Goal: Communication & Community: Share content

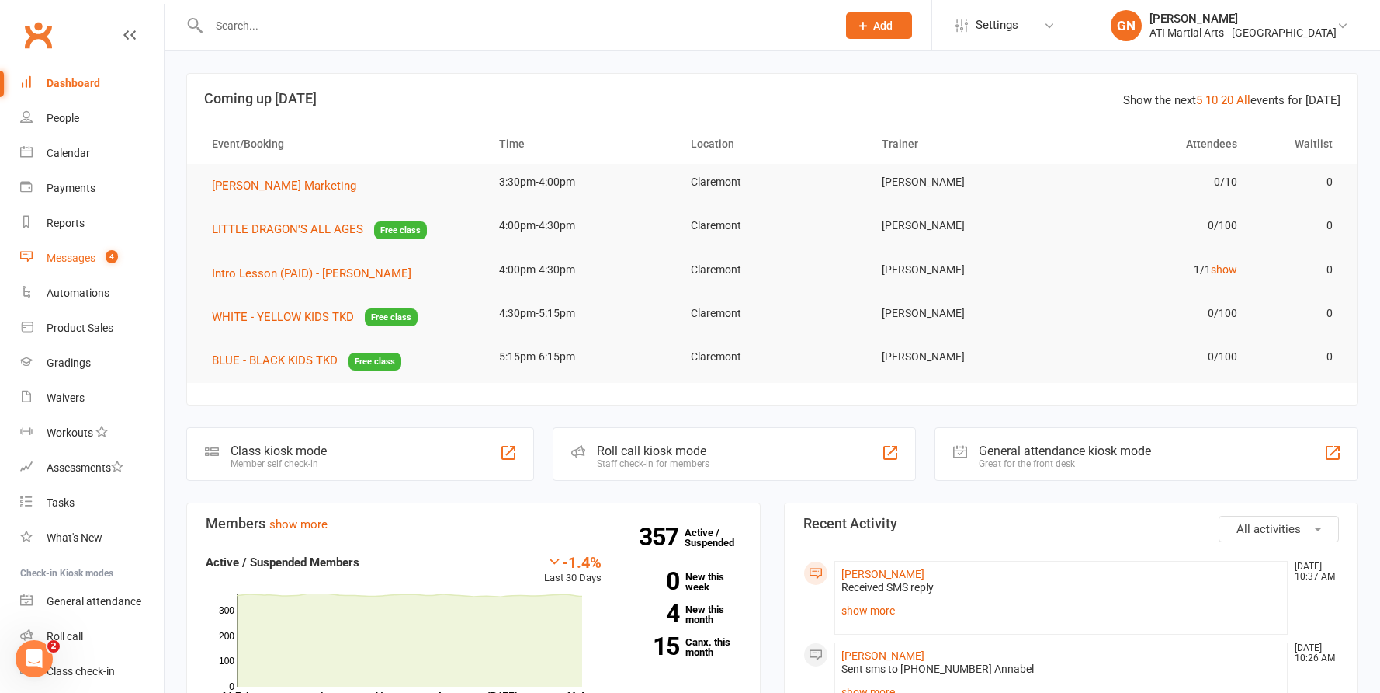
click at [59, 252] on div "Messages" at bounding box center [71, 258] width 49 height 12
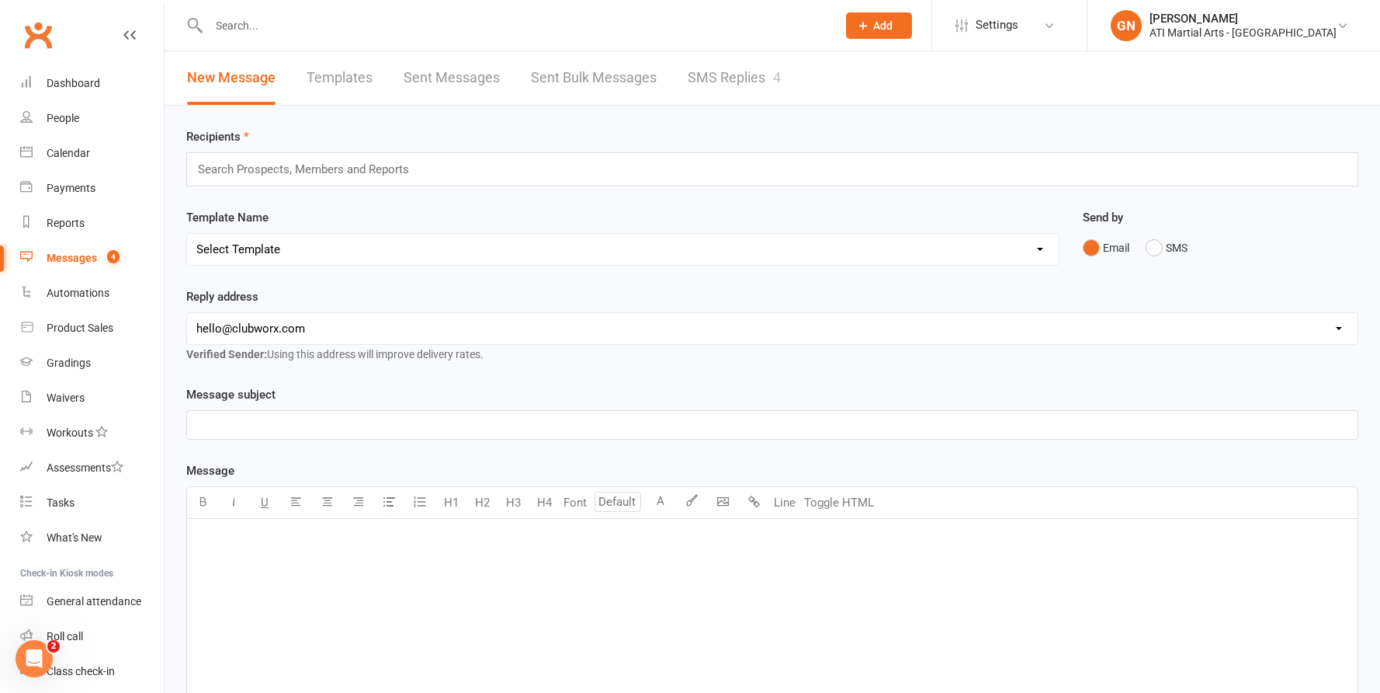
click at [741, 76] on link "SMS Replies 4" at bounding box center [734, 78] width 93 height 54
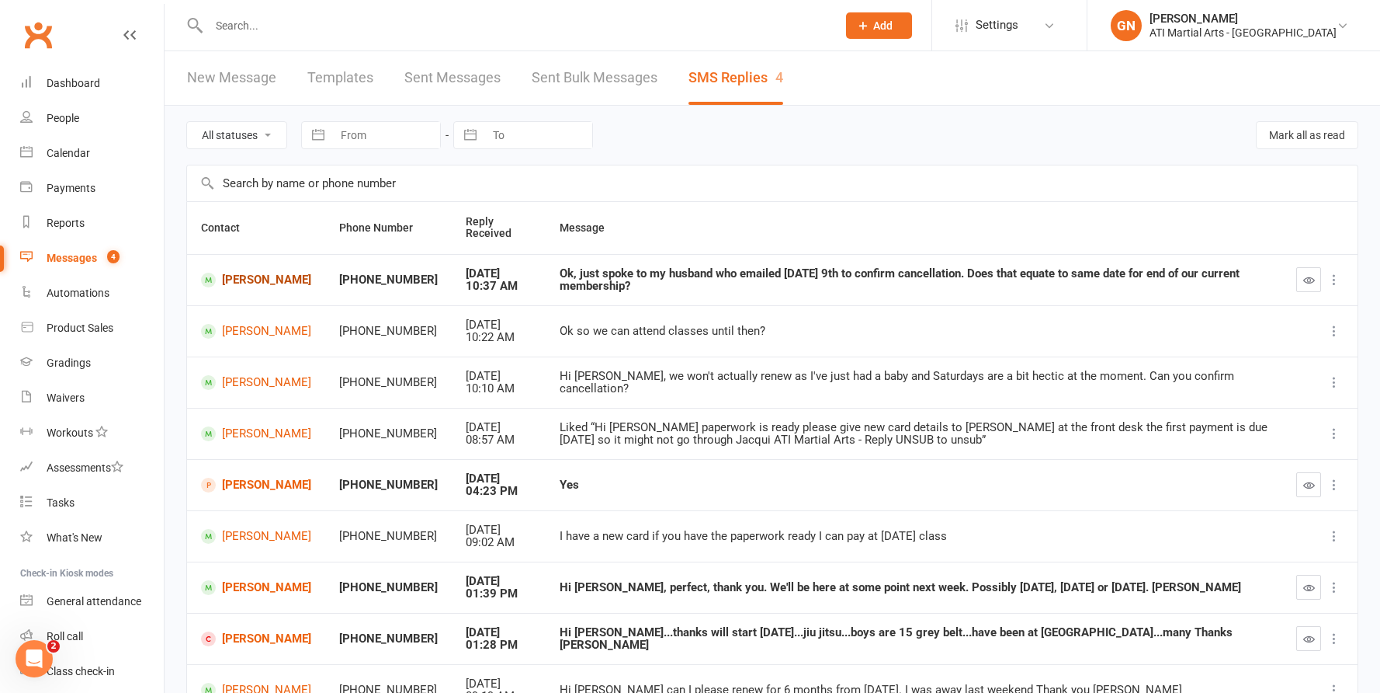
click at [265, 274] on link "[PERSON_NAME]" at bounding box center [256, 280] width 110 height 15
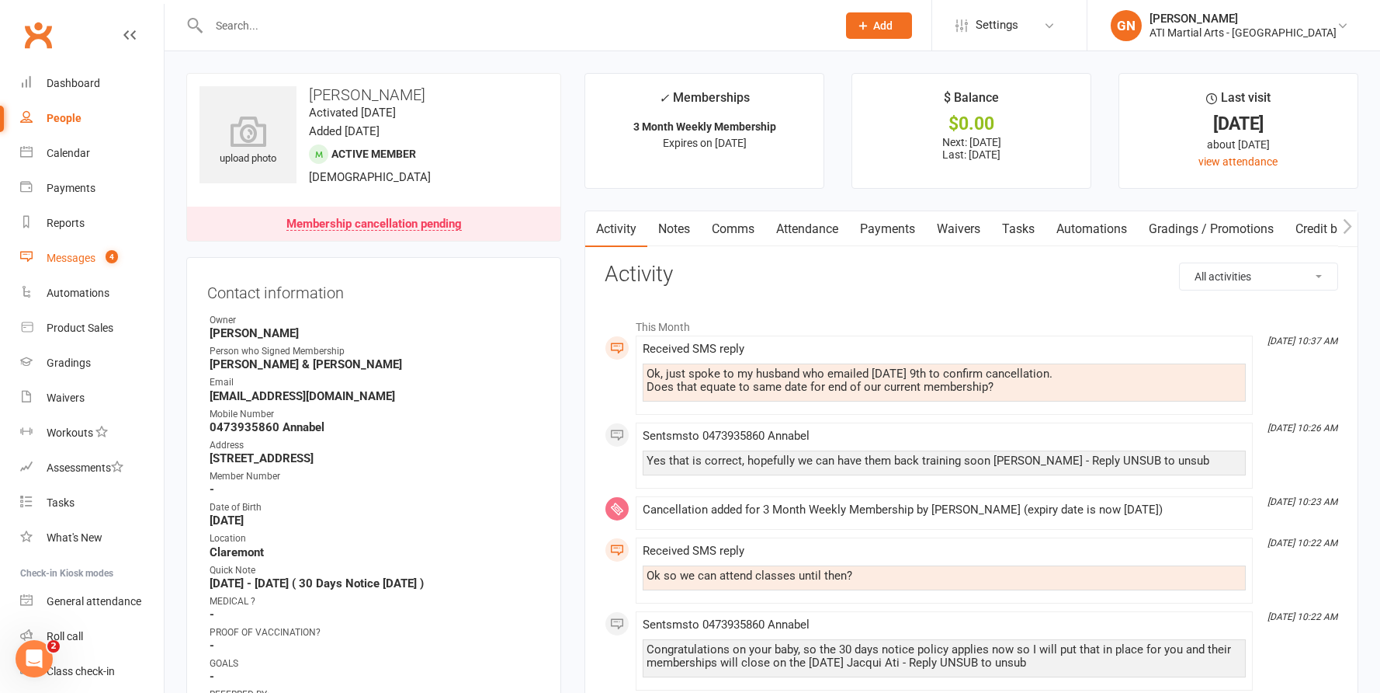
click at [74, 257] on div "Messages" at bounding box center [71, 258] width 49 height 12
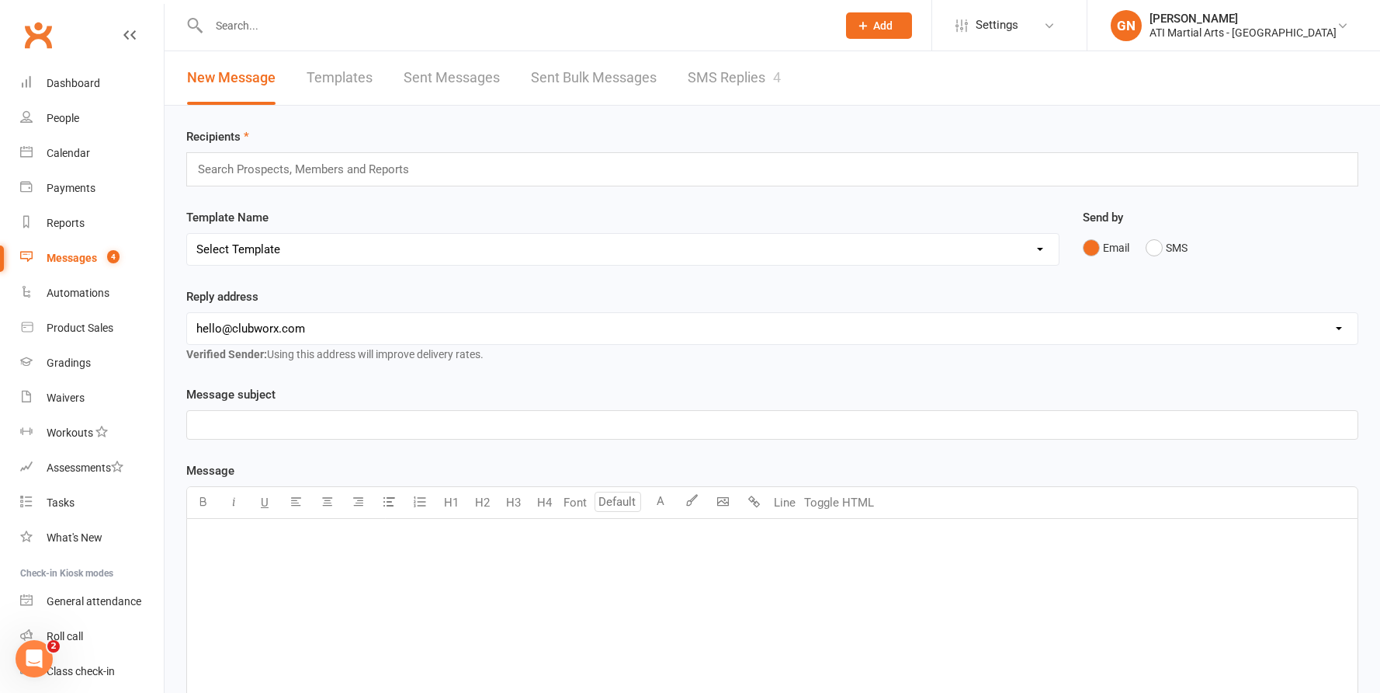
click at [276, 22] on input "text" at bounding box center [515, 26] width 622 height 22
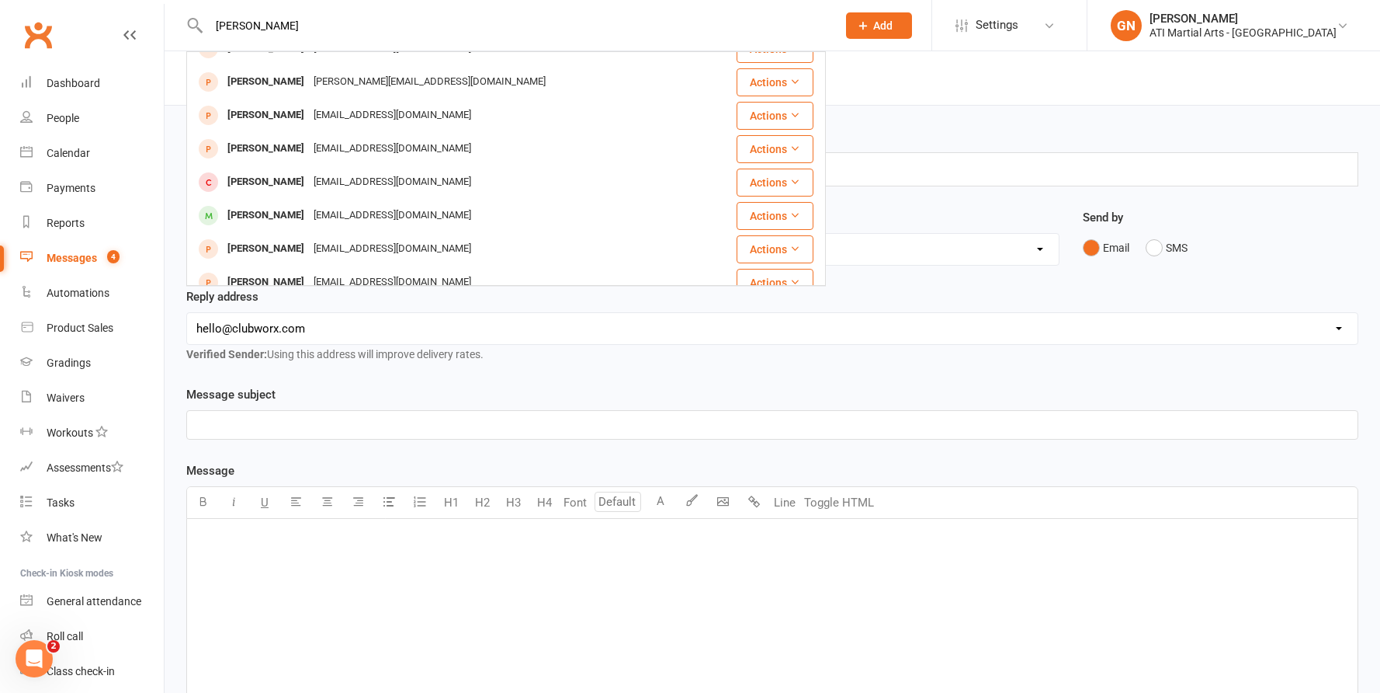
scroll to position [85, 0]
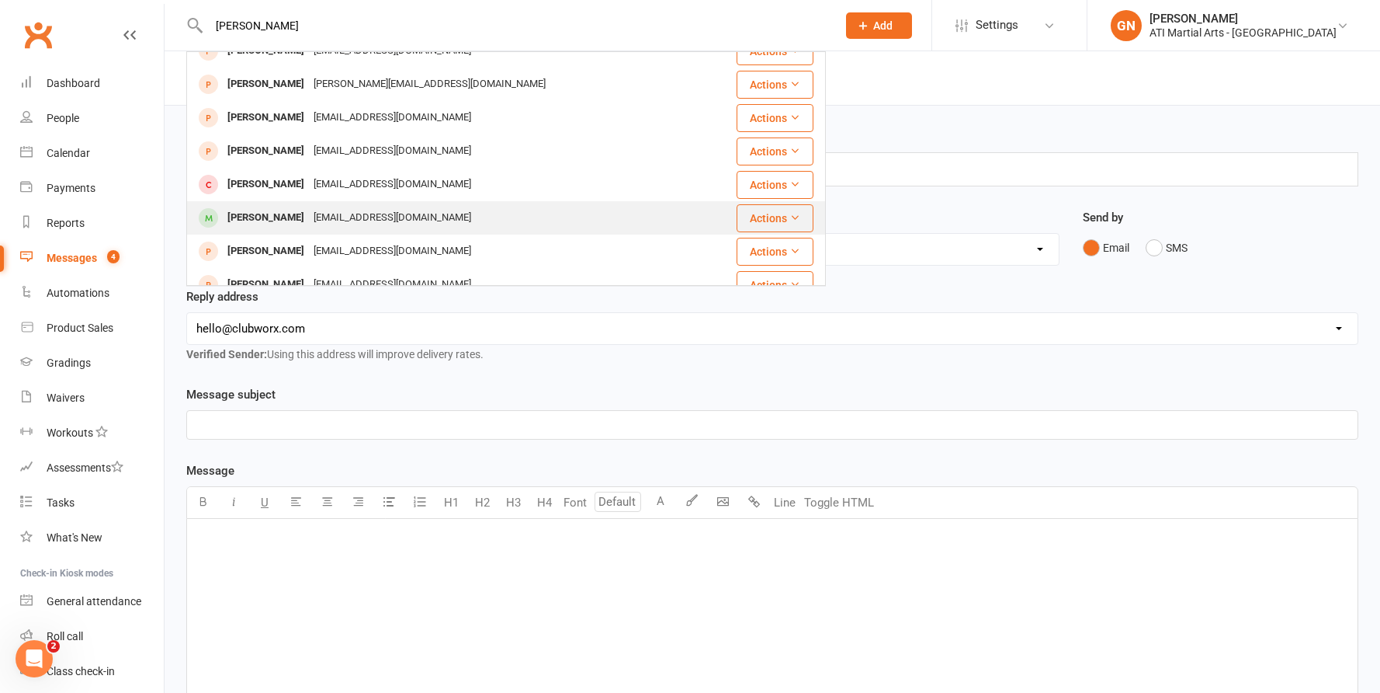
type input "[PERSON_NAME]"
click at [269, 213] on div "[PERSON_NAME]" at bounding box center [266, 218] width 86 height 23
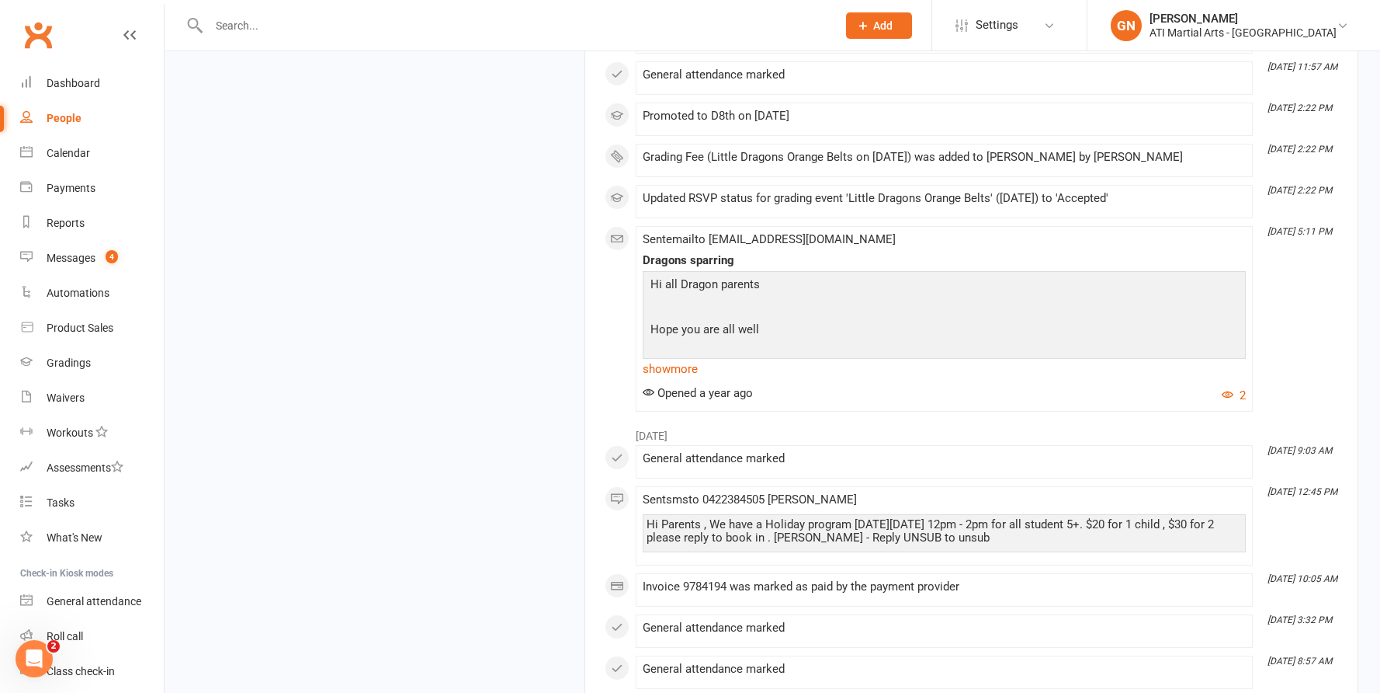
scroll to position [17411, 0]
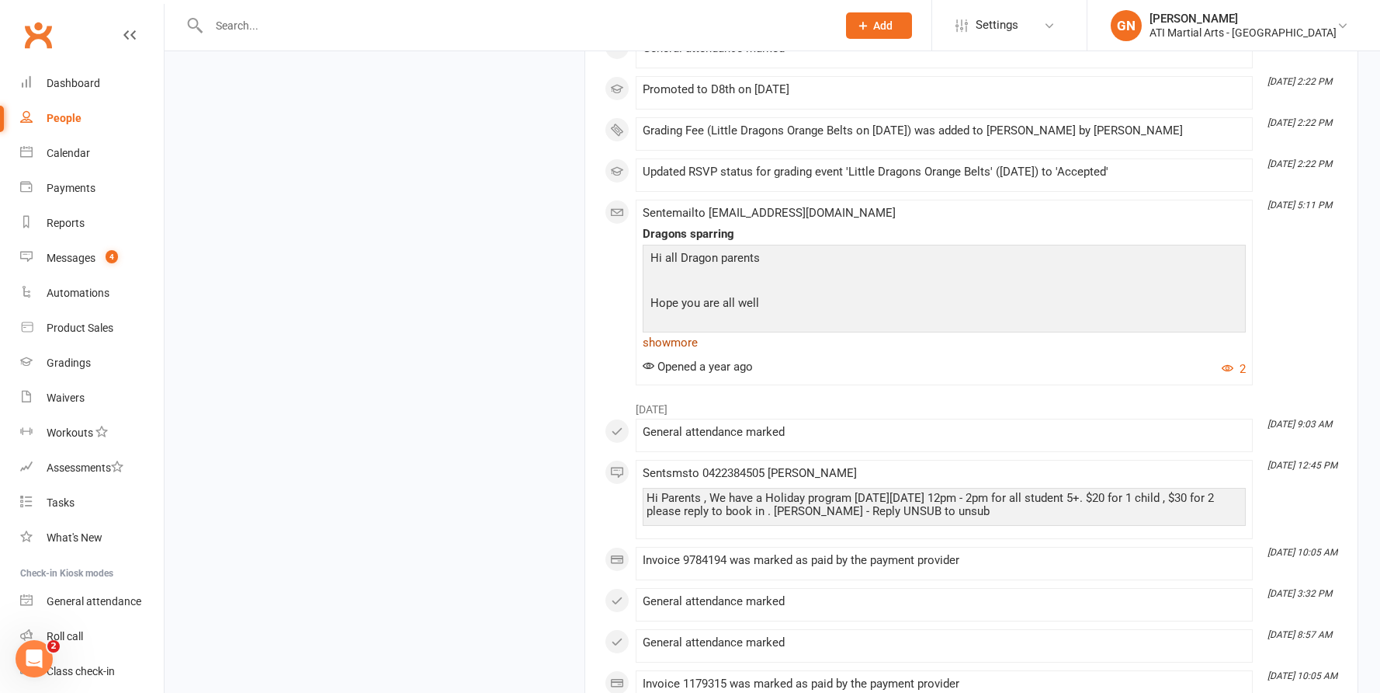
click at [685, 353] on link "show more" at bounding box center [944, 343] width 603 height 22
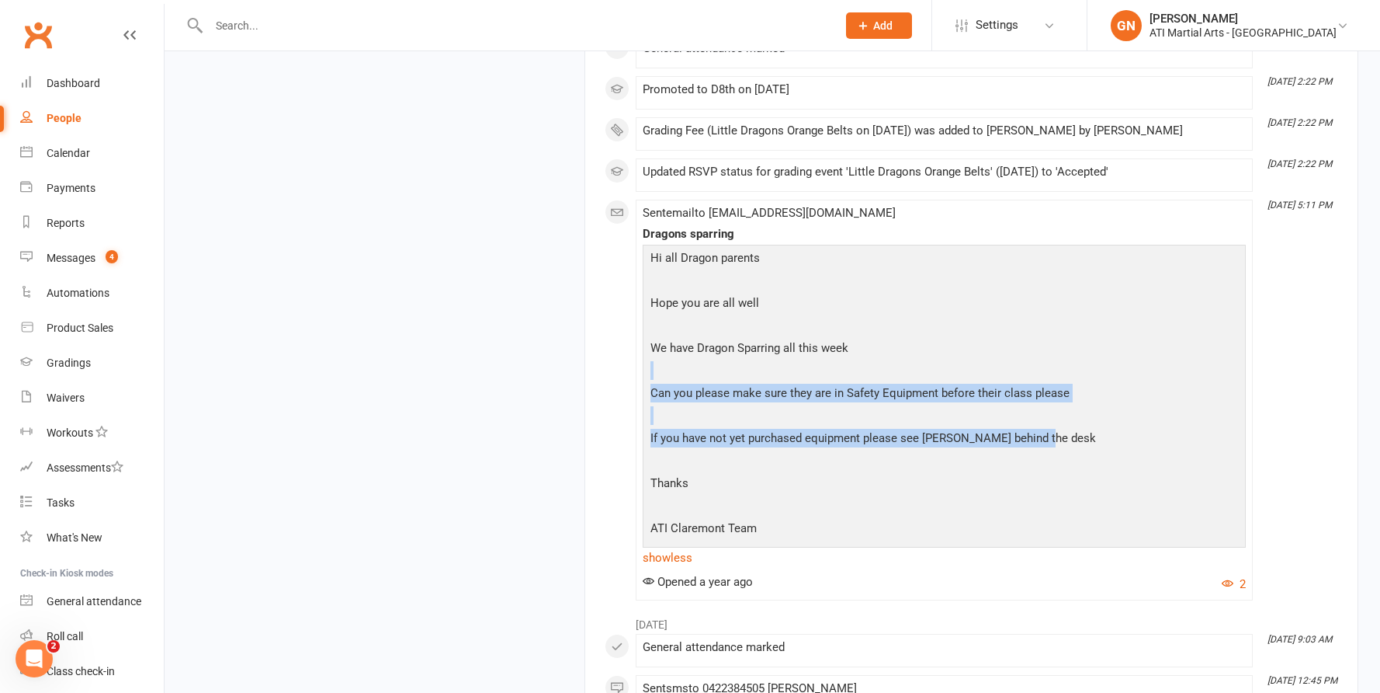
drag, startPoint x: 1338, startPoint y: 377, endPoint x: 1403, endPoint y: 484, distance: 125.4
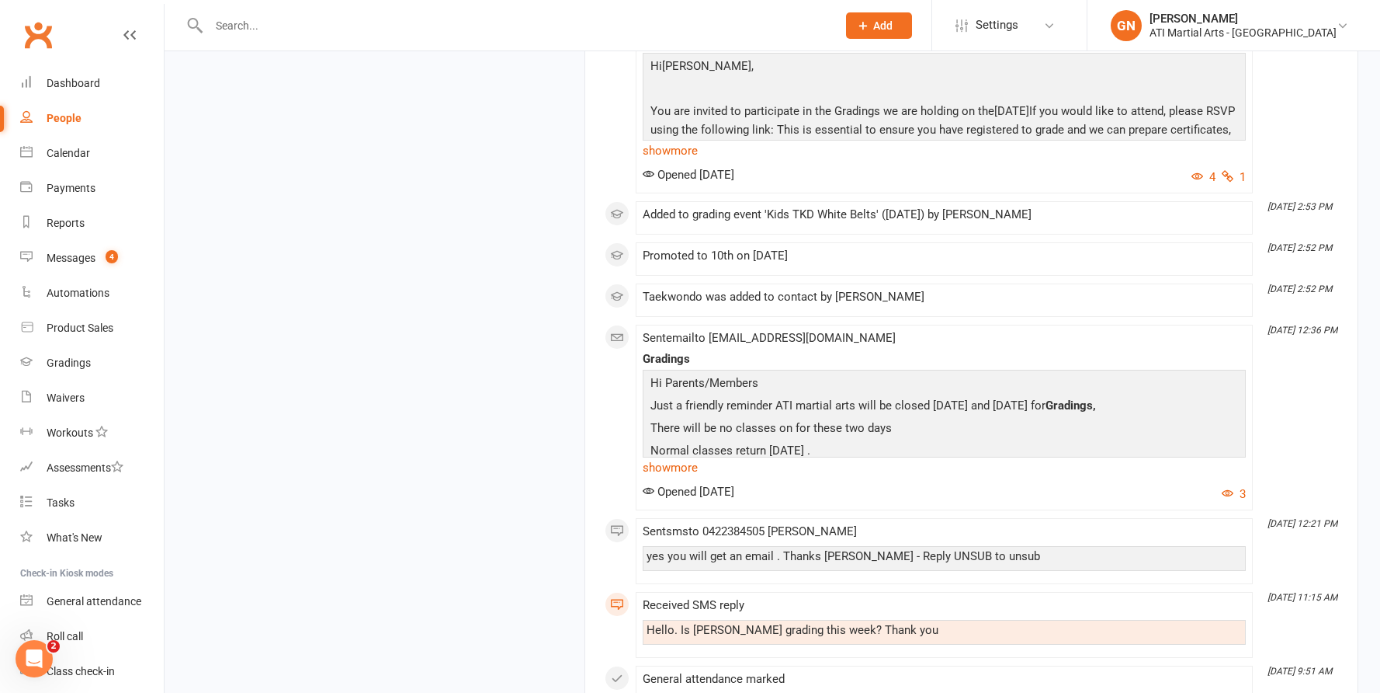
scroll to position [6066, 0]
click at [75, 261] on div "Messages" at bounding box center [71, 258] width 49 height 12
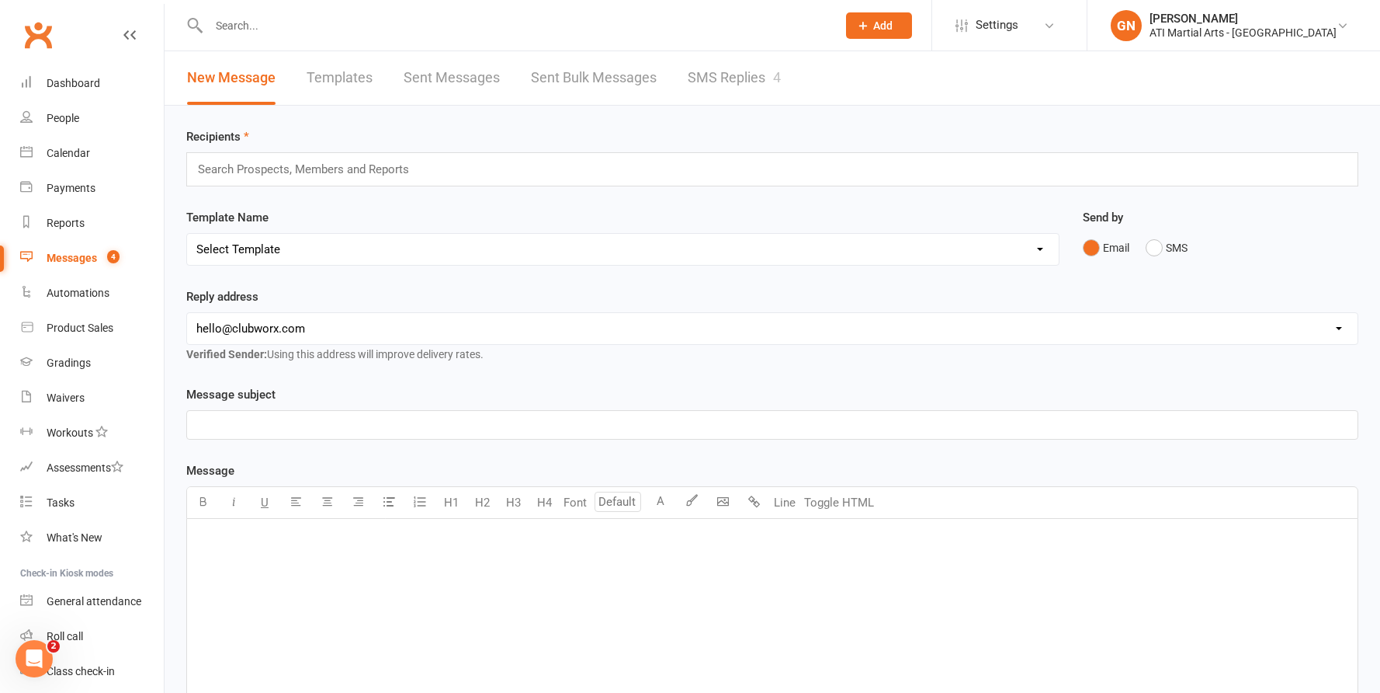
click at [250, 554] on div "﻿" at bounding box center [772, 635] width 1171 height 233
drag, startPoint x: 368, startPoint y: 538, endPoint x: 261, endPoint y: 538, distance: 107.1
click at [259, 538] on span "This week is parent Participation Rragon anf Junior parent jump in to classes t…" at bounding box center [563, 539] width 734 height 14
click at [259, 538] on span "This week isPARENT PARTICIPATION Rragon anf Junior parent jump in to classes to…" at bounding box center [573, 539] width 754 height 14
click at [489, 540] on span "This week is PARENT PARTICIPATION Rragon anf Junior parent jump in to classes t…" at bounding box center [574, 539] width 757 height 14
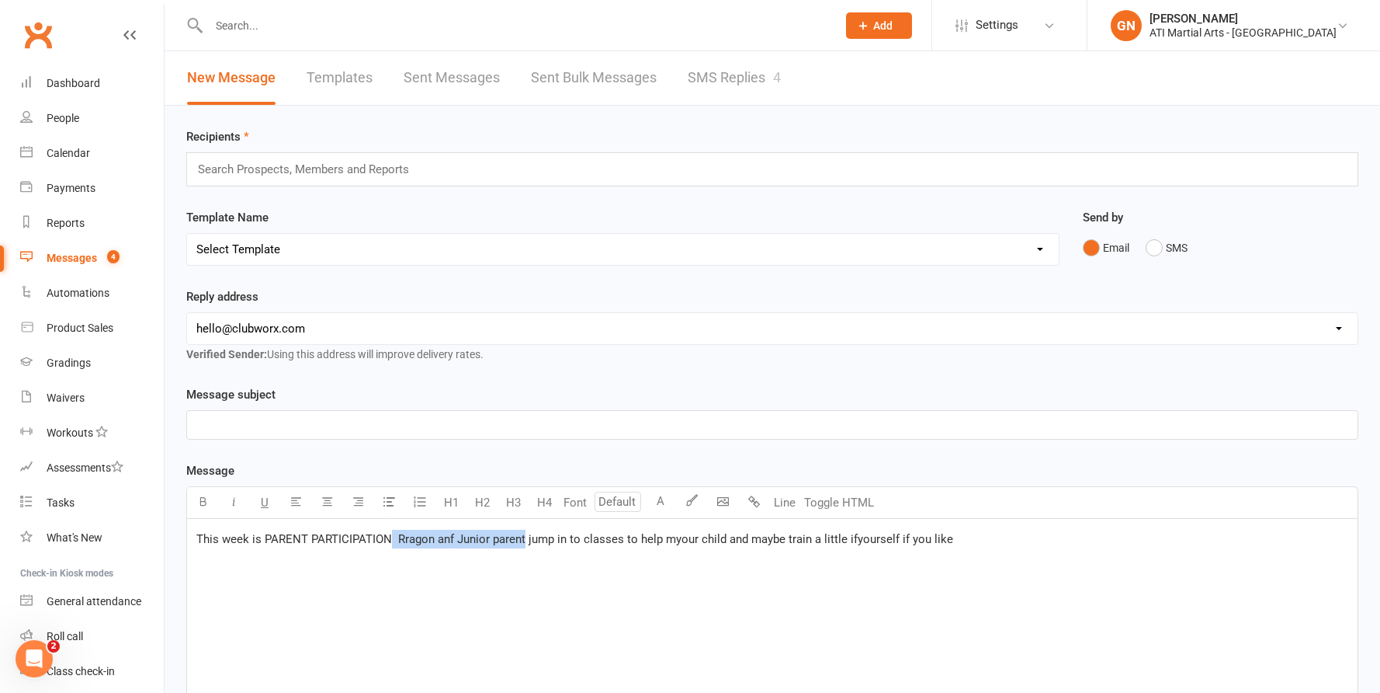
drag, startPoint x: 526, startPoint y: 540, endPoint x: 391, endPoint y: 537, distance: 134.3
click at [391, 537] on span "This week is PARENT PARTICIPATION Rragon anf Junior parent jump in to classes t…" at bounding box center [574, 539] width 757 height 14
click at [547, 540] on span "This week is PARENT PARTICIPATION, jump in to classes to help myour child and m…" at bounding box center [510, 539] width 629 height 14
click at [573, 540] on span "This week is PARENT PARTICIPATION, jump in to classes to help your our child an…" at bounding box center [515, 539] width 639 height 14
click at [716, 539] on span "This week is PARENT PARTICIPATION, jump in to classes to help yourr child and m…" at bounding box center [507, 539] width 623 height 14
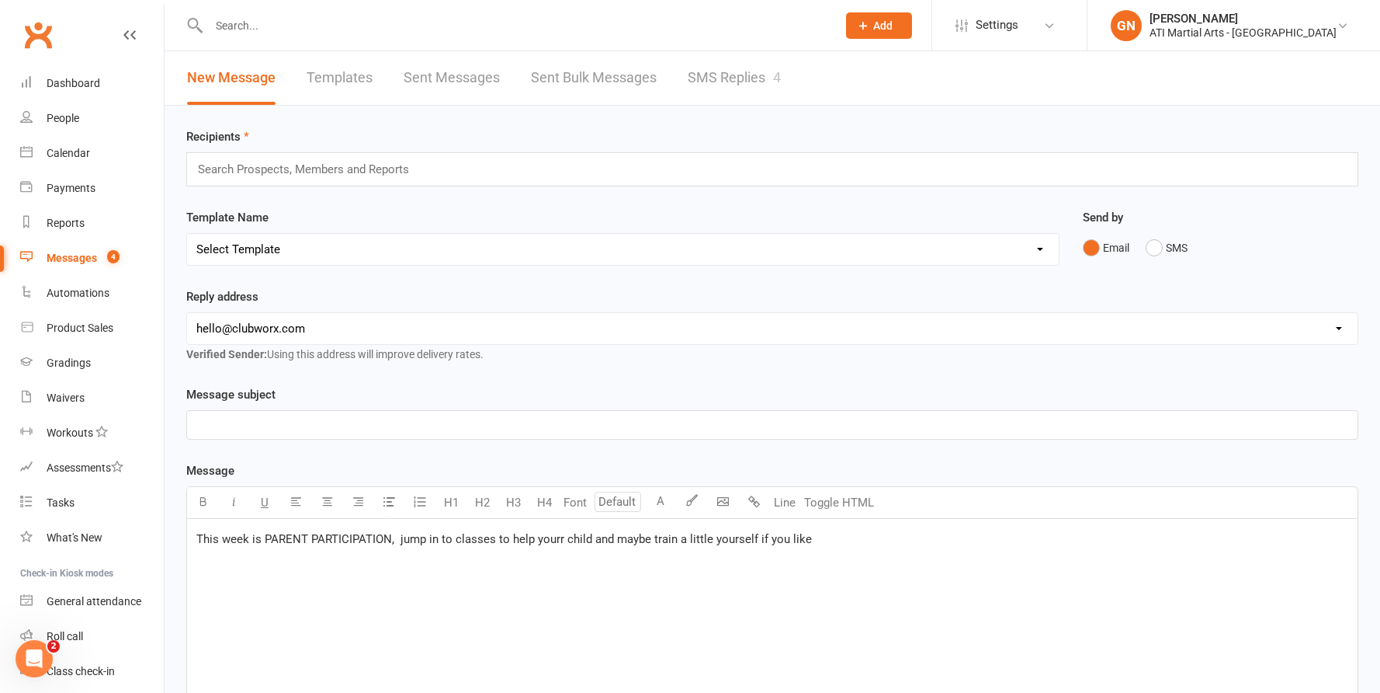
click at [820, 540] on p "This week is PARENT PARTICIPATION, jump in to classes to help yourr child and m…" at bounding box center [772, 538] width 1152 height 19
click at [1148, 244] on button "SMS" at bounding box center [1167, 248] width 42 height 30
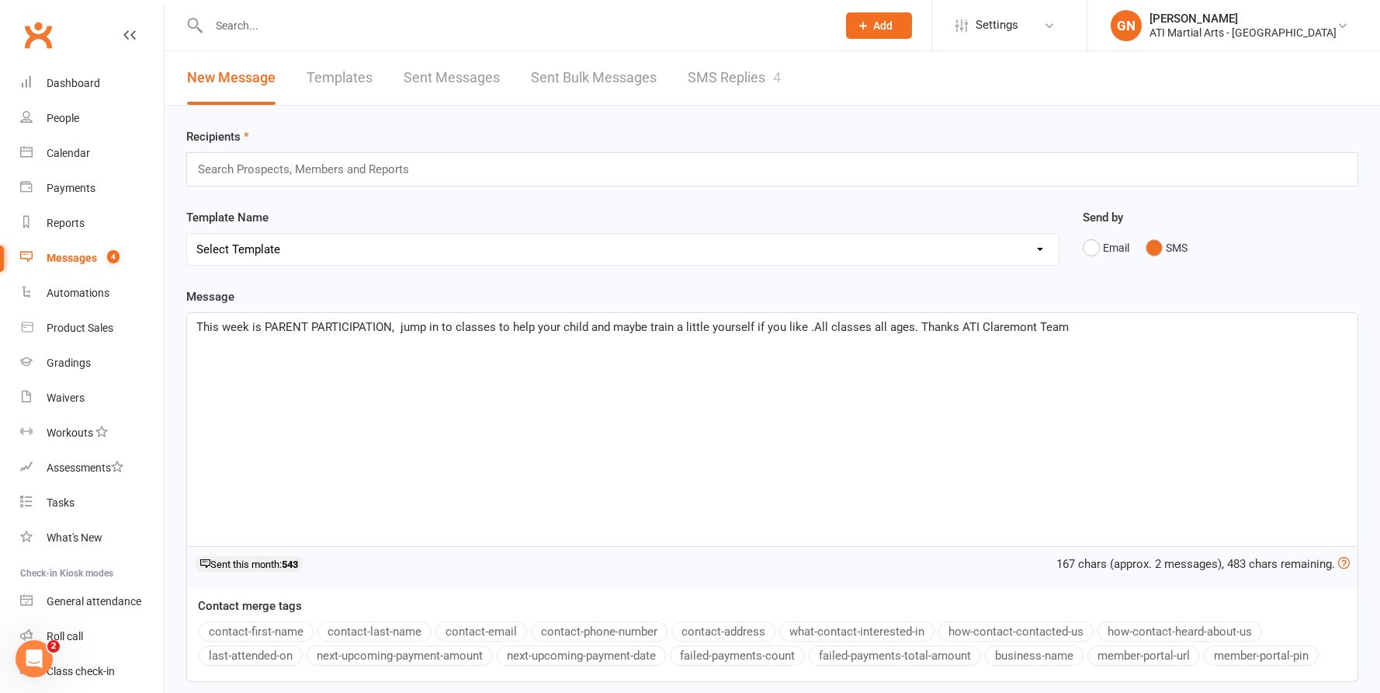
click at [396, 330] on span "This week is PARENT PARTICIPATION, jump in to classes to help your child and ma…" at bounding box center [632, 327] width 873 height 14
click at [439, 330] on span "This week is PARENT PARTICIPATION, jump in to classes to help your child and ma…" at bounding box center [631, 327] width 870 height 14
click at [793, 330] on span "This week is PARENT PARTICIPATION, jump into classes to help your child and may…" at bounding box center [629, 327] width 866 height 14
drag, startPoint x: 752, startPoint y: 326, endPoint x: 849, endPoint y: 325, distance: 97.8
click at [849, 324] on span "This week is PARENT PARTICIPATION, jump into classes to help your child and may…" at bounding box center [604, 327] width 816 height 14
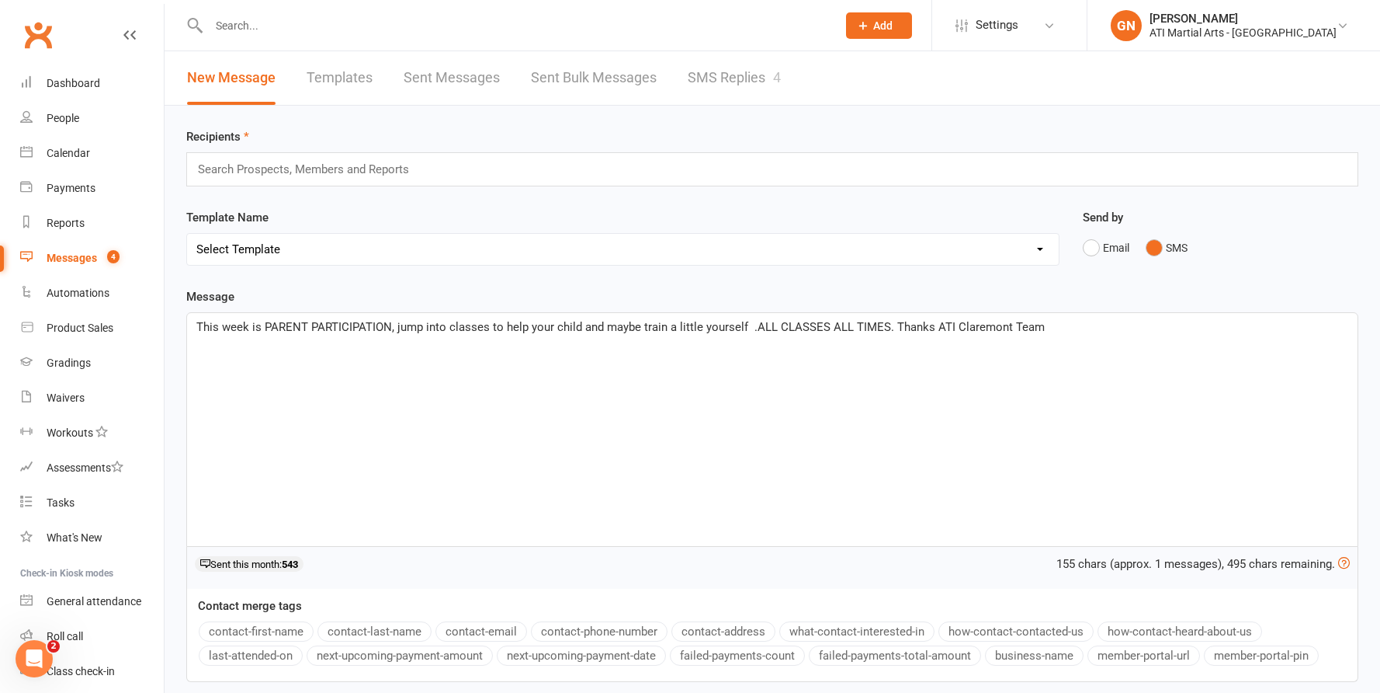
click at [394, 330] on span "This week is PARENT PARTICIPATION, jump into classes to help your child and may…" at bounding box center [620, 327] width 849 height 14
click at [930, 330] on span "This week is PARENT PARTICIPATION, jump into classes to help your child and may…" at bounding box center [622, 327] width 852 height 14
click at [748, 326] on span "This week is PARENT PARTICIPATION, jump into classes to help your child and may…" at bounding box center [631, 327] width 871 height 14
click at [751, 330] on span "This week is PARENT PARTICIPATION, jump into classes to help your child and may…" at bounding box center [630, 327] width 868 height 14
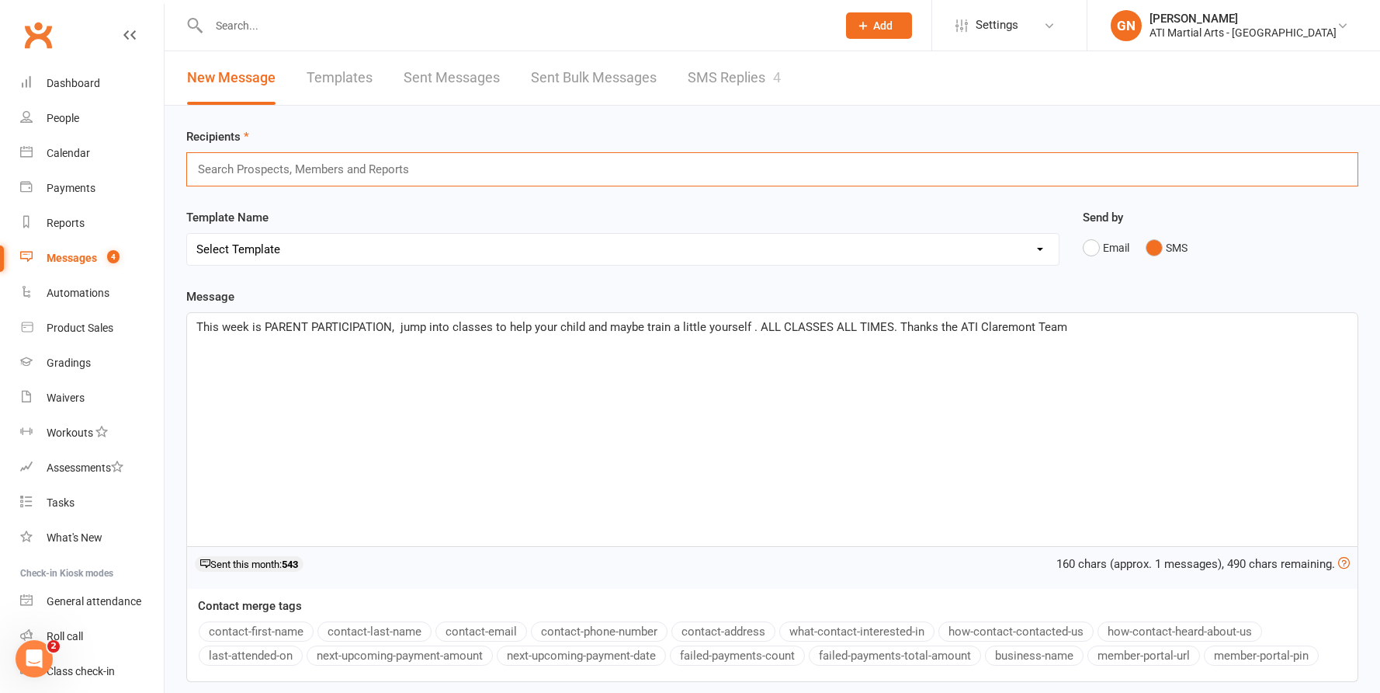
click at [293, 168] on input "text" at bounding box center [309, 169] width 227 height 20
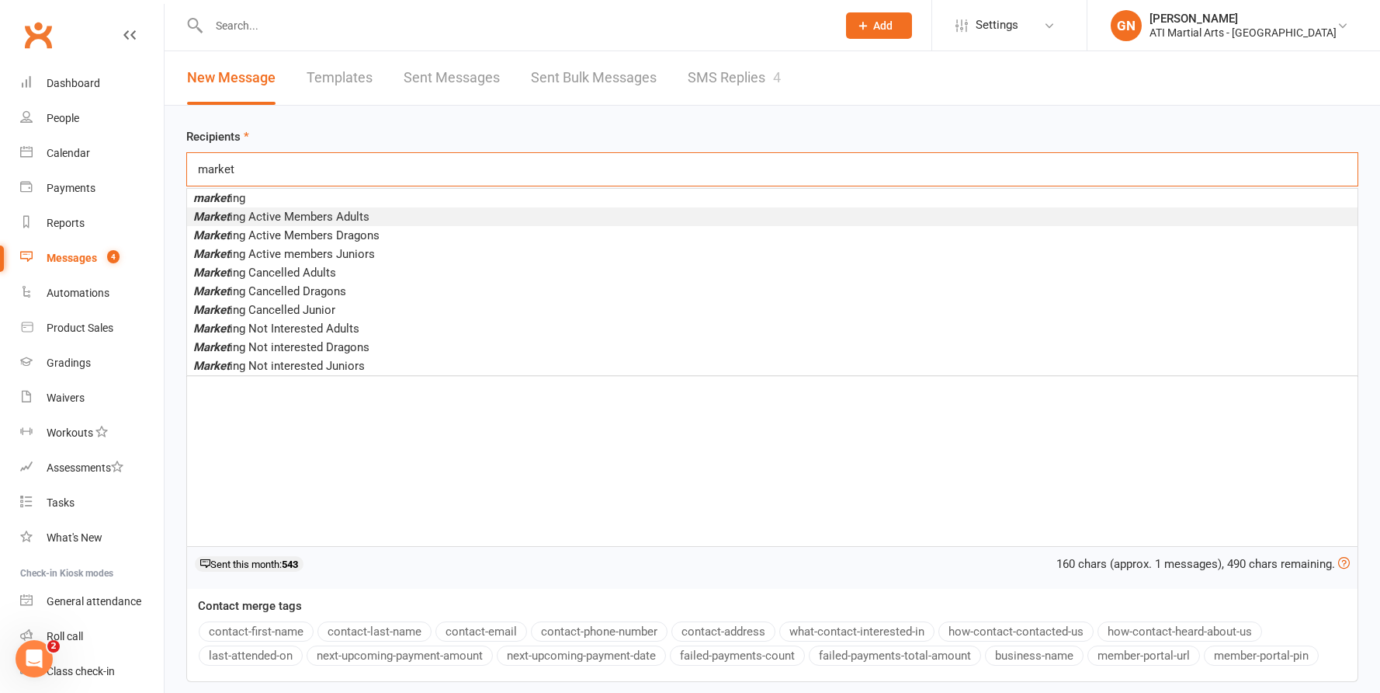
type input "market"
click at [284, 213] on span "Market ing Active Members Adults" at bounding box center [281, 217] width 176 height 14
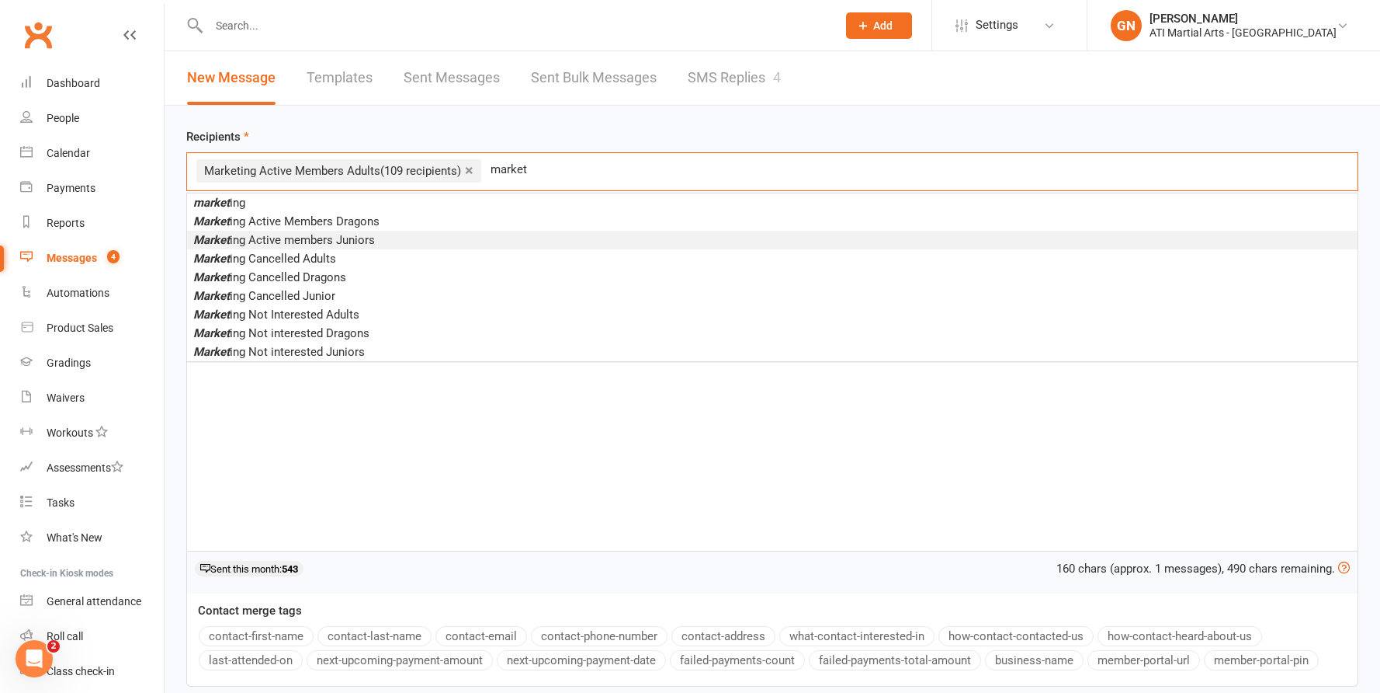
type input "market"
click at [269, 234] on span "Market ing Active members Juniors" at bounding box center [284, 240] width 182 height 14
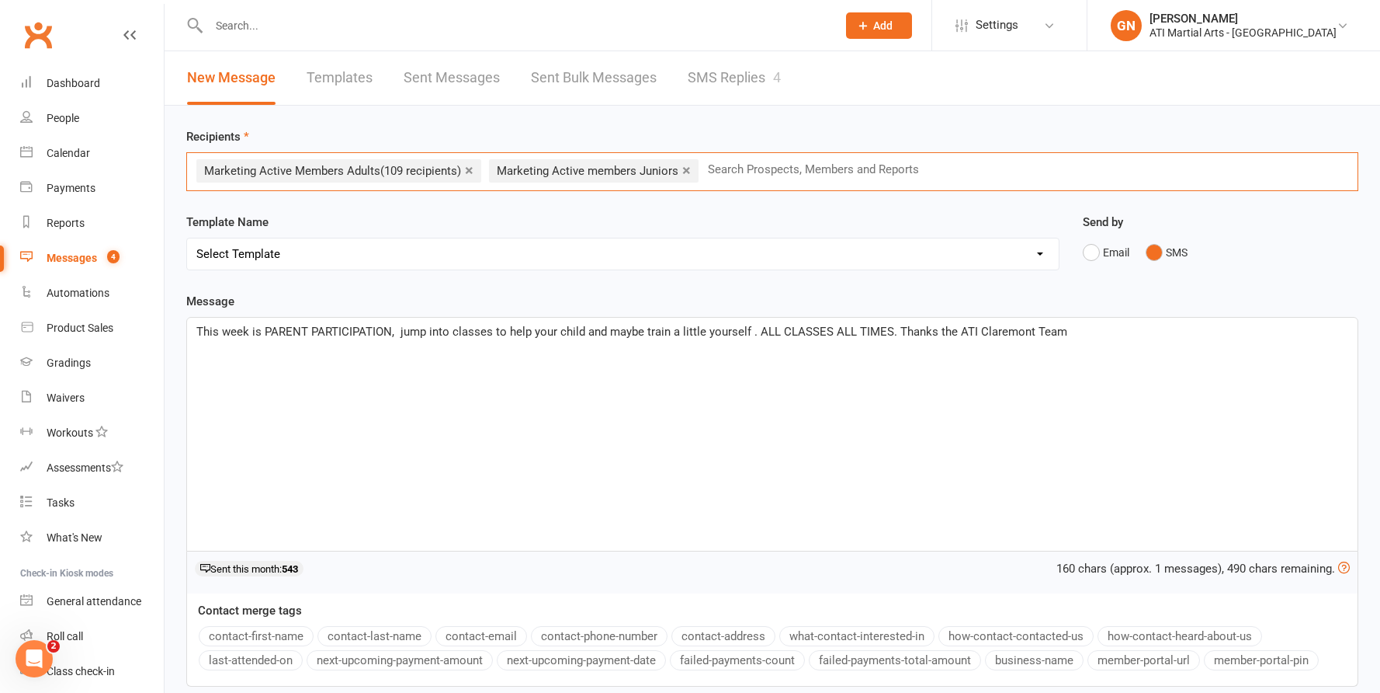
click at [769, 168] on input "text" at bounding box center [819, 169] width 227 height 20
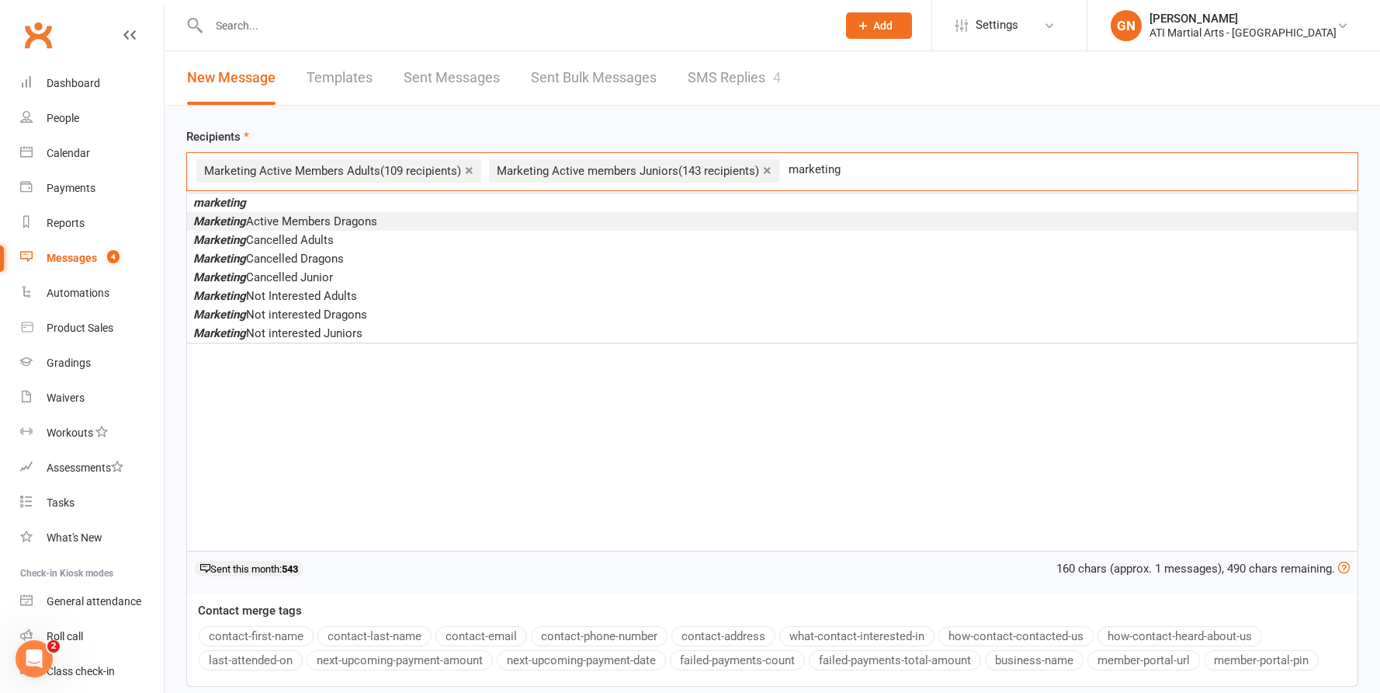
type input "marketing"
click at [357, 215] on span "Marketing Active Members Dragons" at bounding box center [285, 221] width 184 height 14
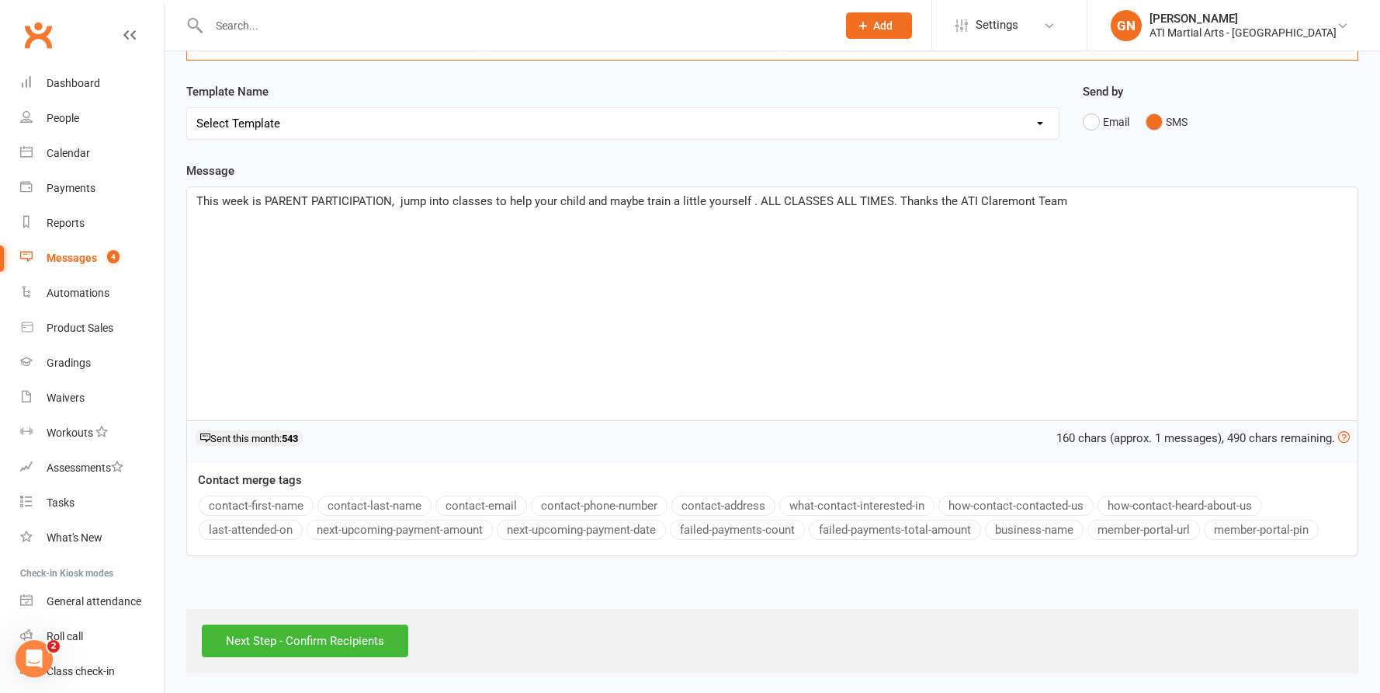
scroll to position [130, 0]
click at [403, 202] on span "This week is PARENT PARTICIPATION, jump into classes to help your child and may…" at bounding box center [631, 202] width 871 height 14
click at [307, 638] on input "Next Step - Confirm Recipients" at bounding box center [305, 638] width 207 height 33
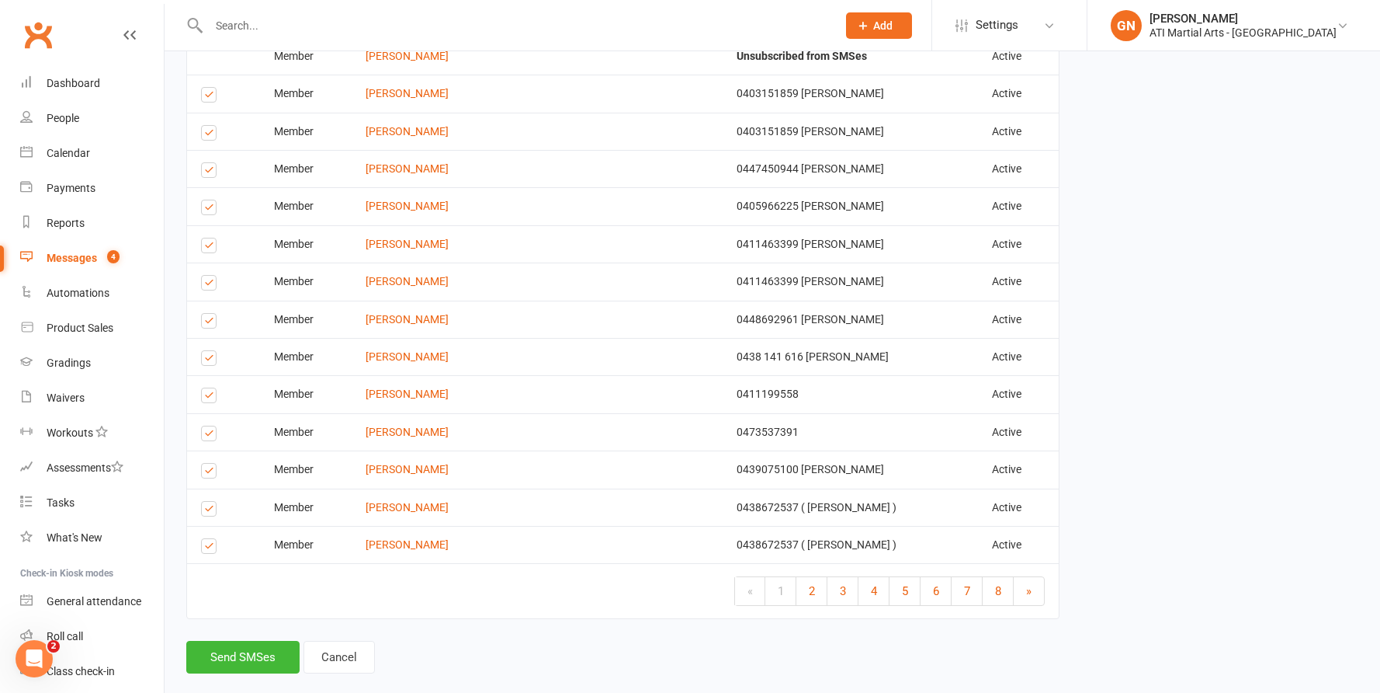
scroll to position [1754, 0]
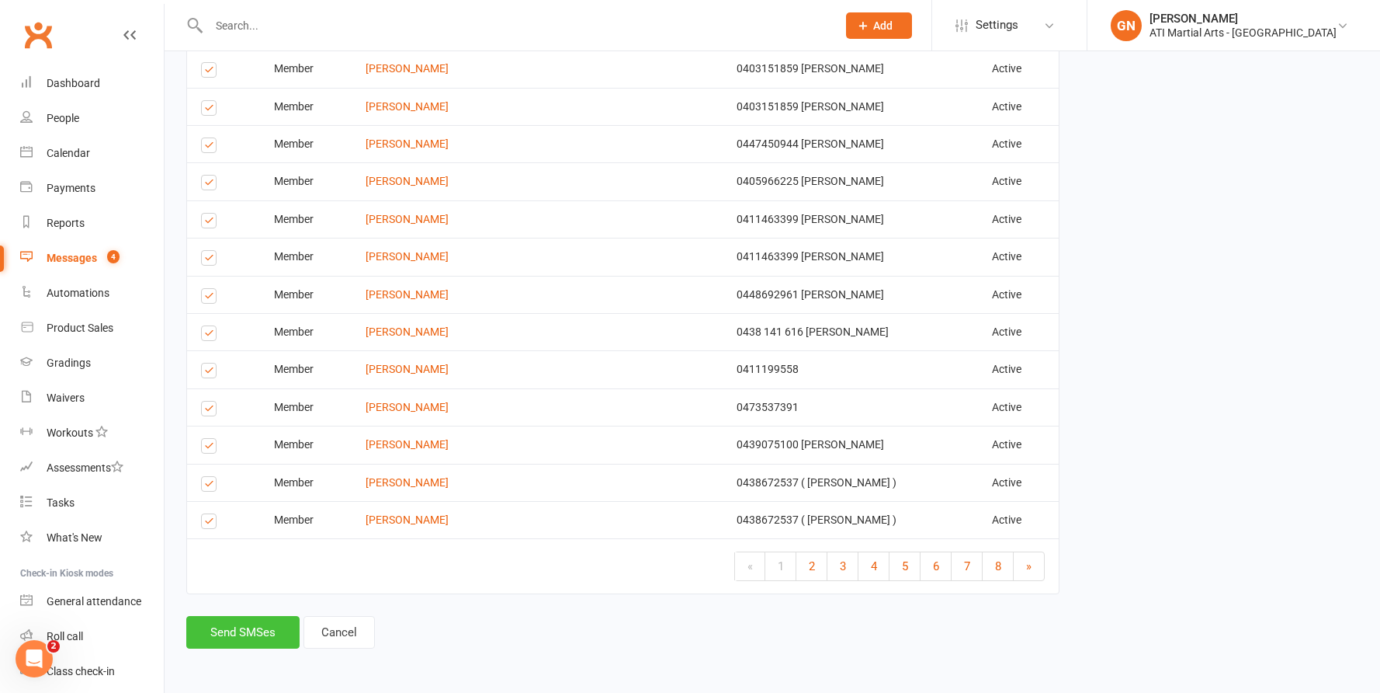
click at [212, 627] on button "Send SMSes" at bounding box center [242, 632] width 113 height 33
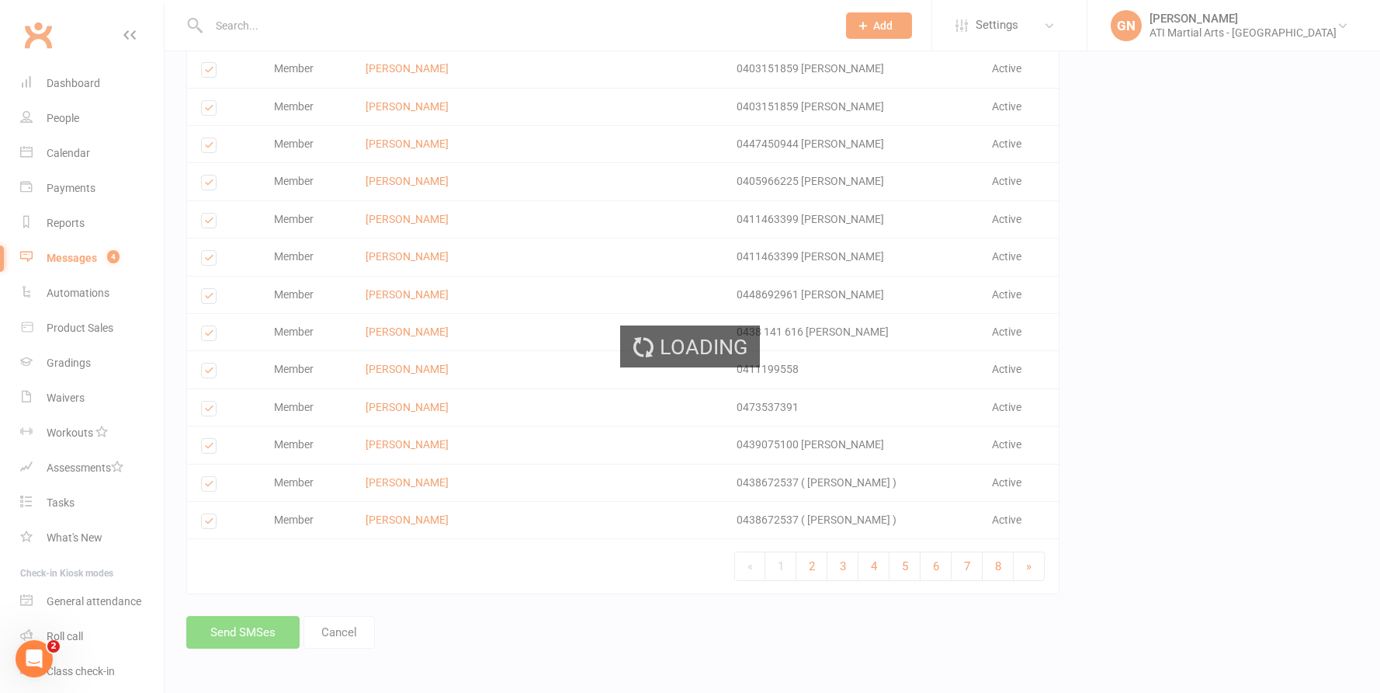
scroll to position [1742, 0]
